Goal: Information Seeking & Learning: Learn about a topic

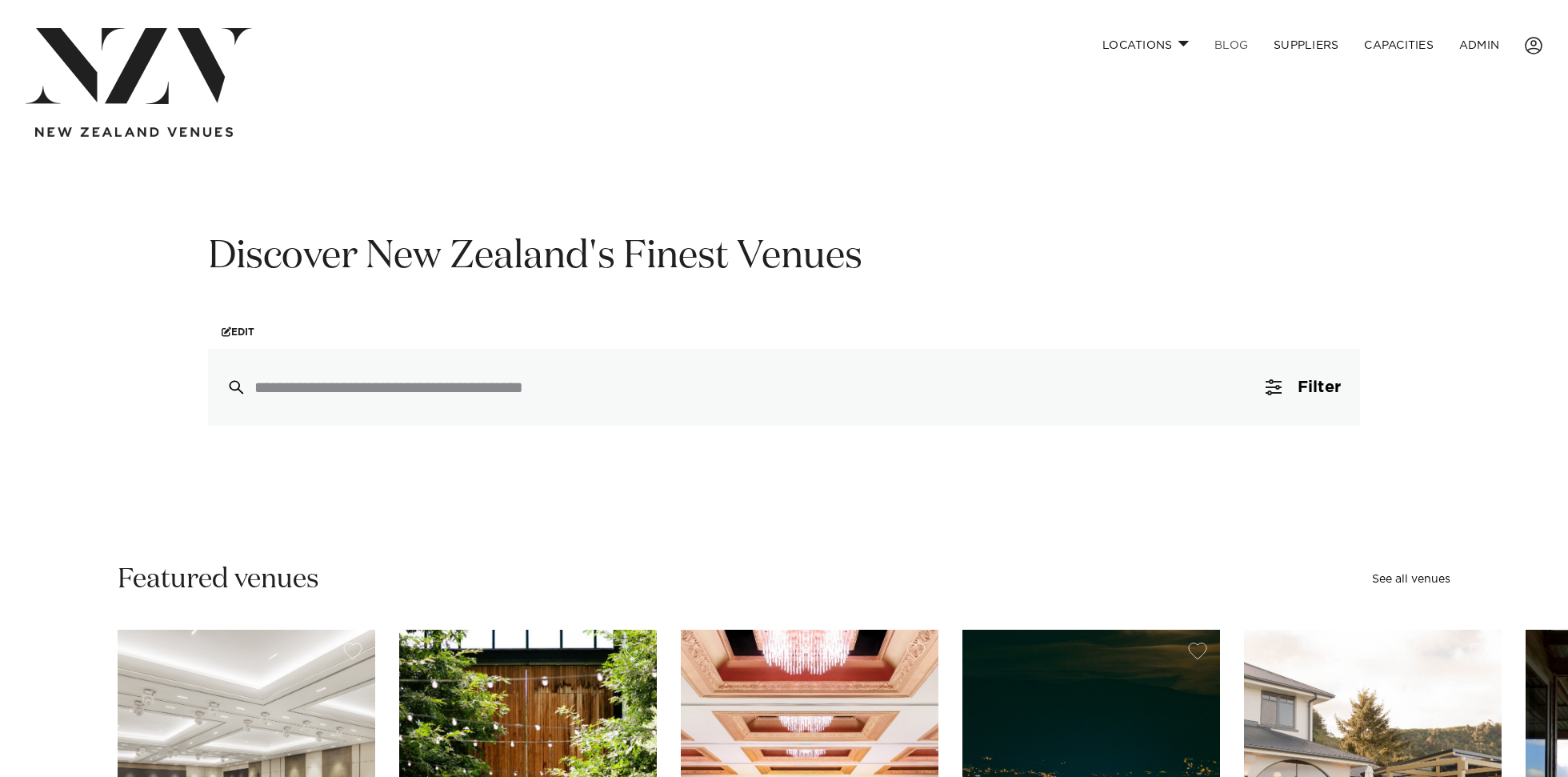
click at [1221, 47] on link "BLOG" at bounding box center [1231, 45] width 59 height 34
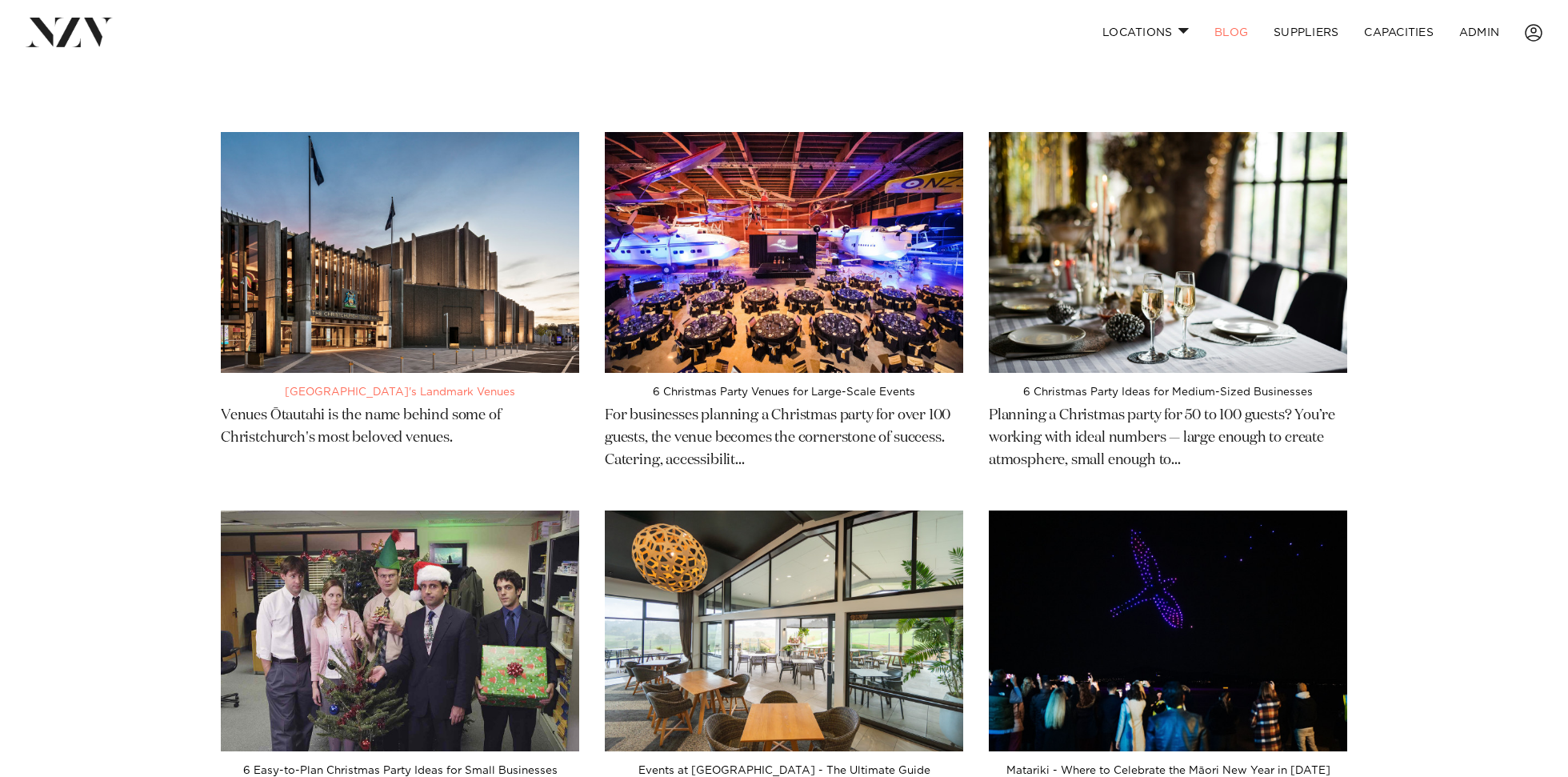
click at [456, 148] on img at bounding box center [400, 252] width 358 height 241
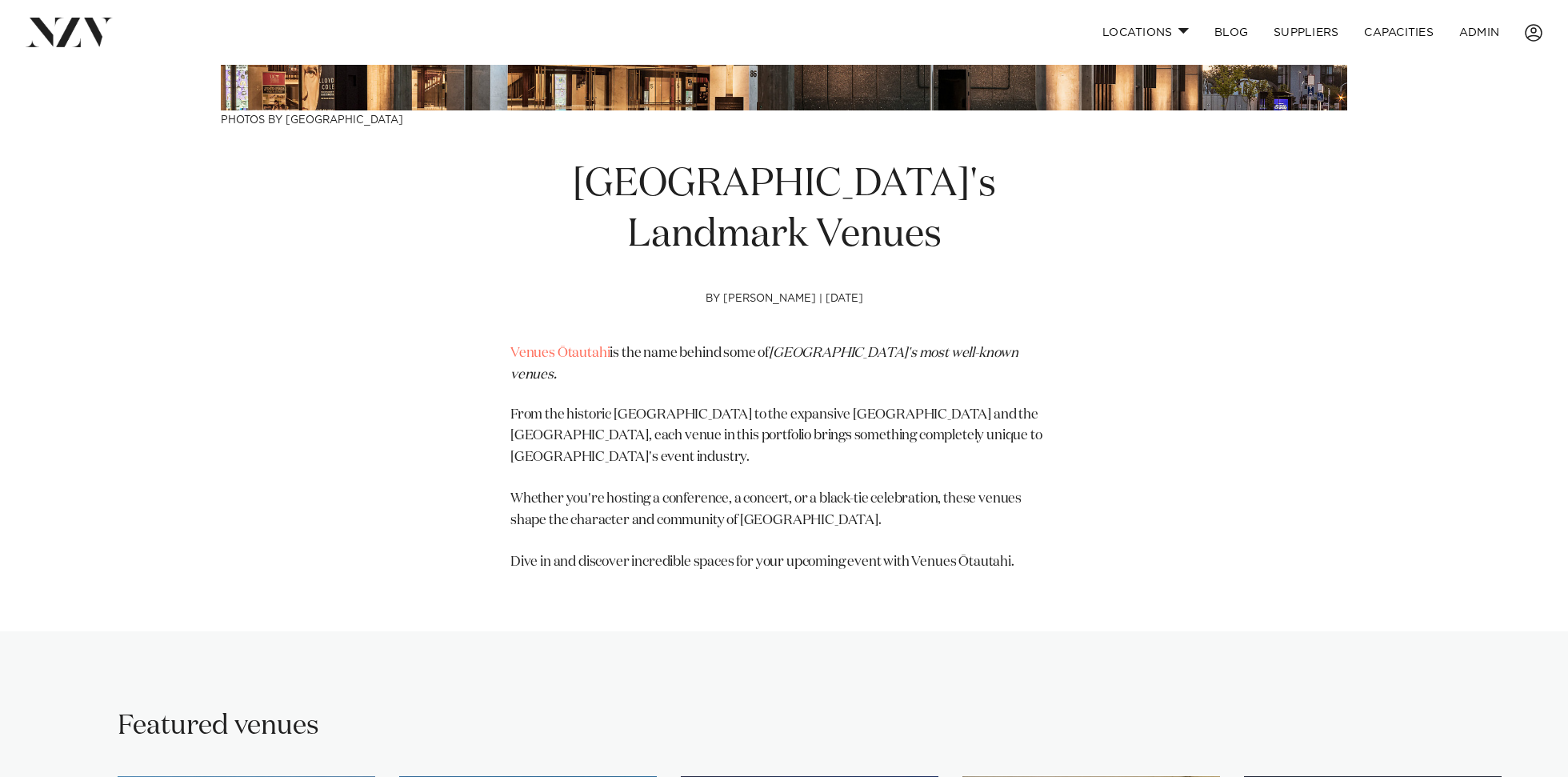
scroll to position [509, 0]
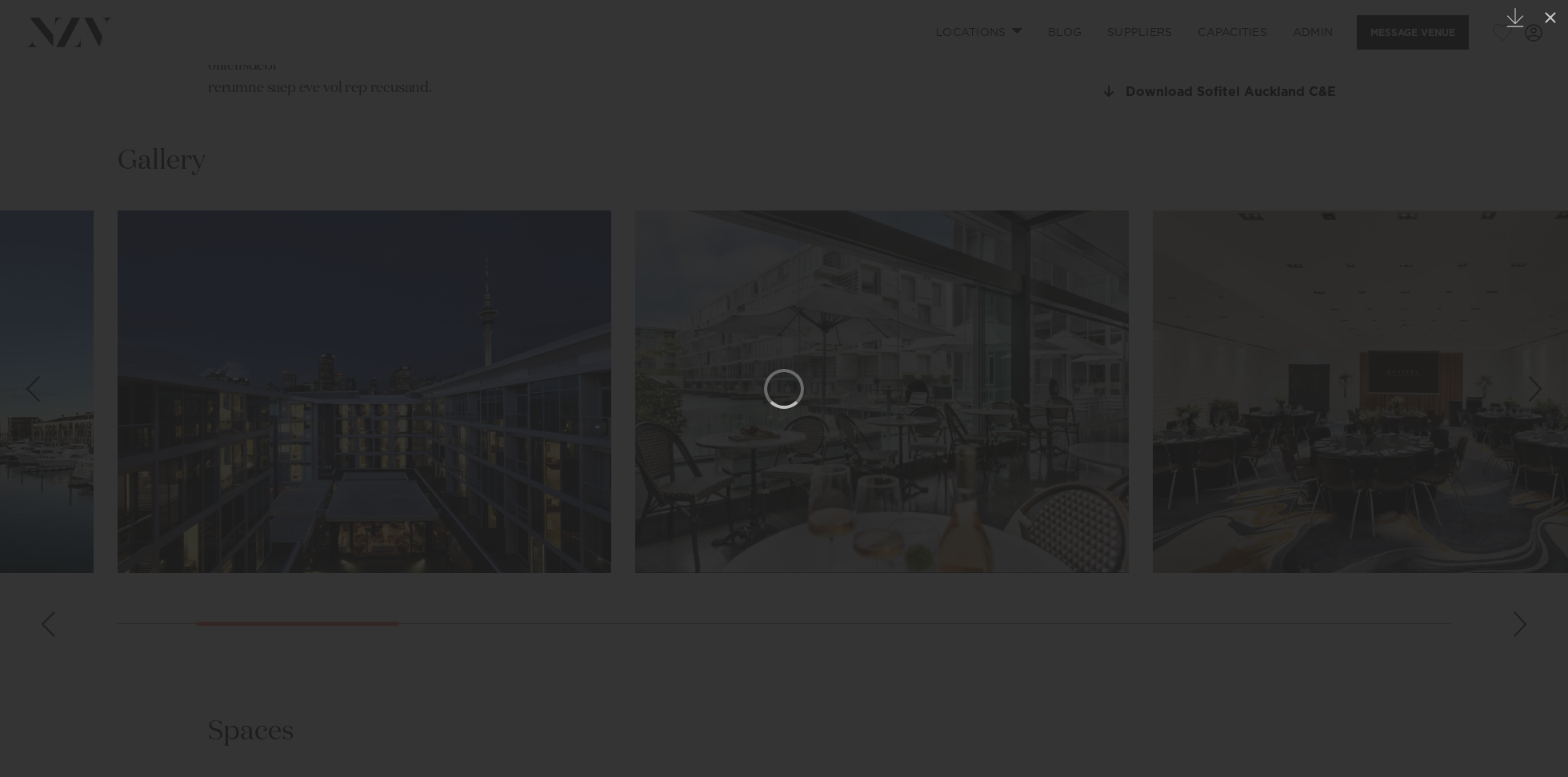
click at [146, 432] on div at bounding box center [784, 388] width 1568 height 777
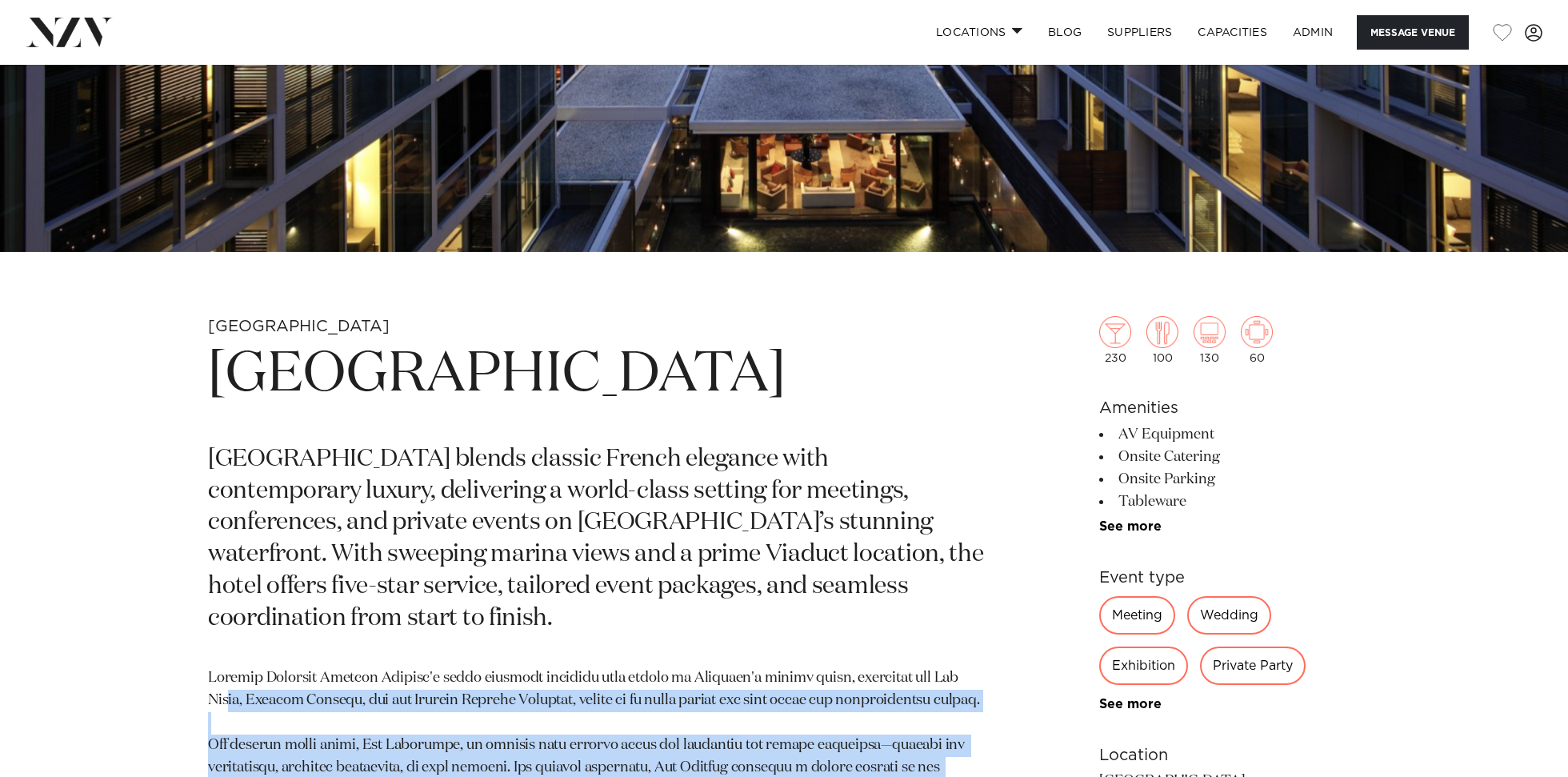
scroll to position [579, 0]
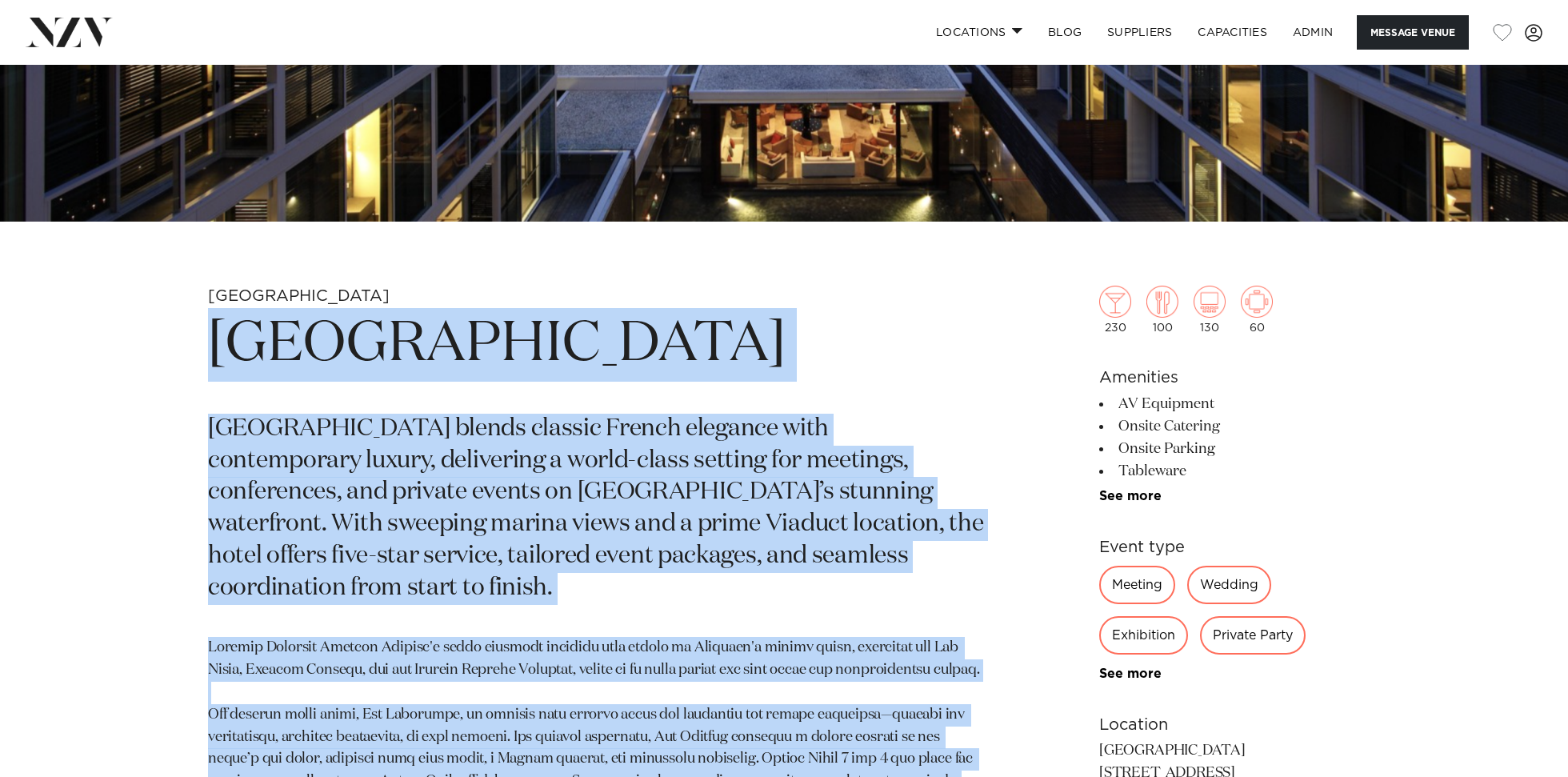
drag, startPoint x: 443, startPoint y: 681, endPoint x: 220, endPoint y: 334, distance: 412.5
click at [221, 333] on section "Auckland Sofitel Auckland Viaduct Harbour Sofitel Auckland Viaduct Harbour blen…" at bounding box center [596, 716] width 777 height 862
copy section "Sofitel Auckland Viaduct Harbour Sofitel Auckland Viaduct Harbour blends classi…"
